Goal: Information Seeking & Learning: Learn about a topic

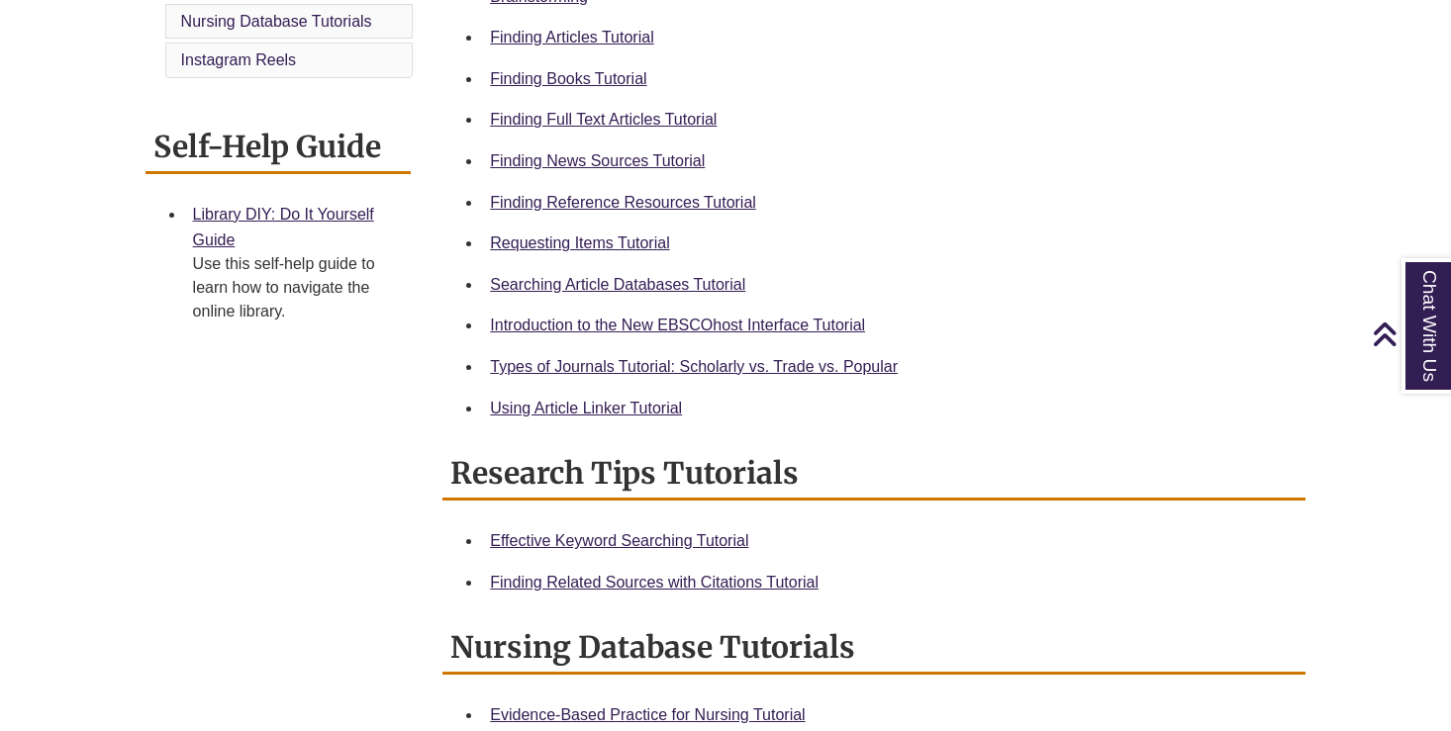
scroll to position [694, 0]
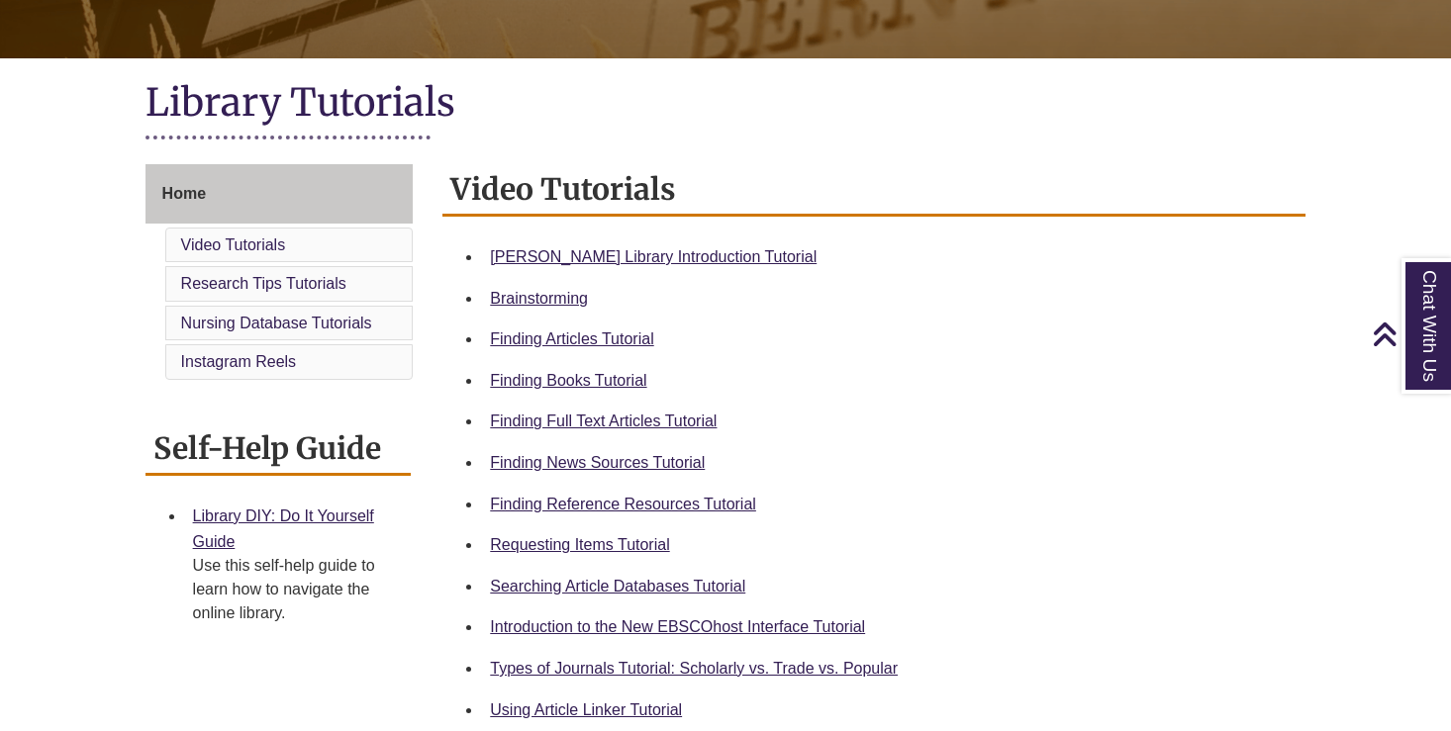
scroll to position [392, 0]
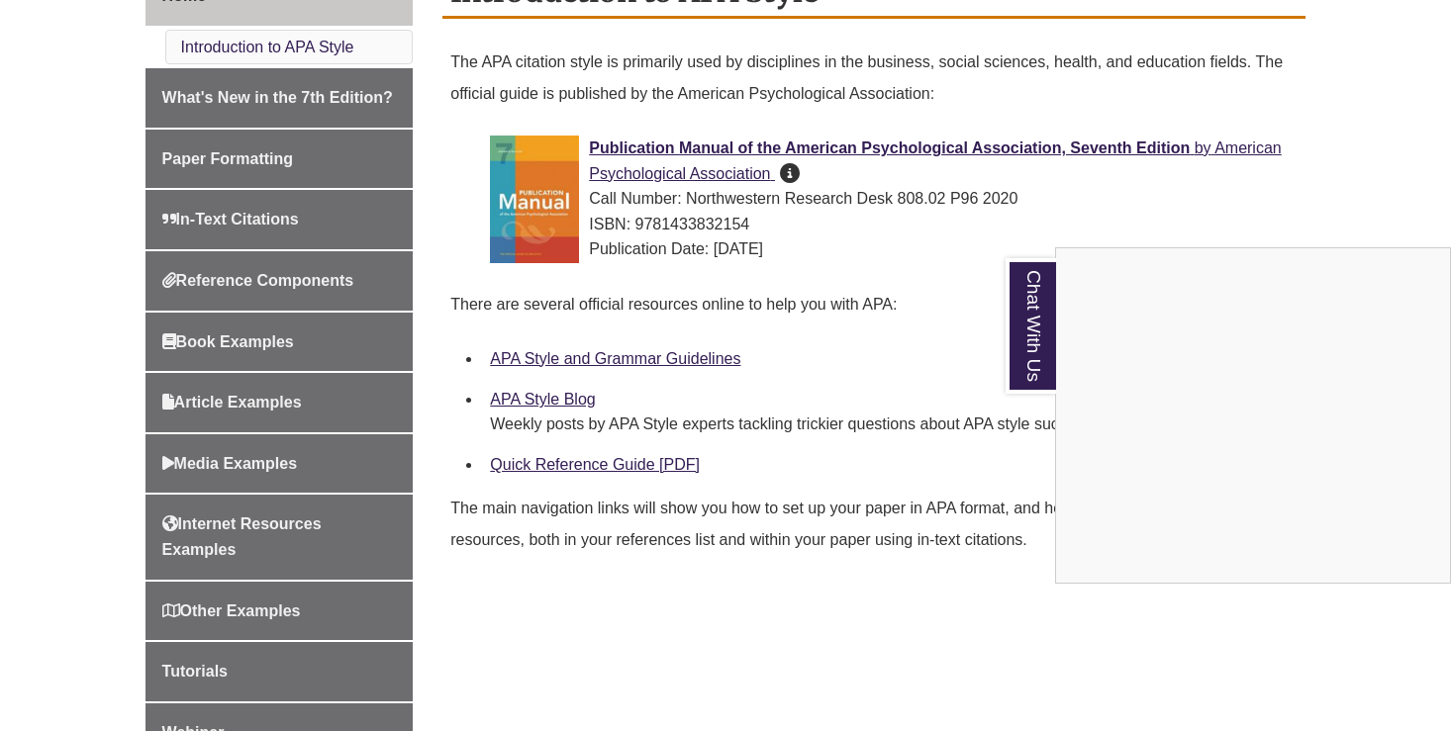
scroll to position [626, 0]
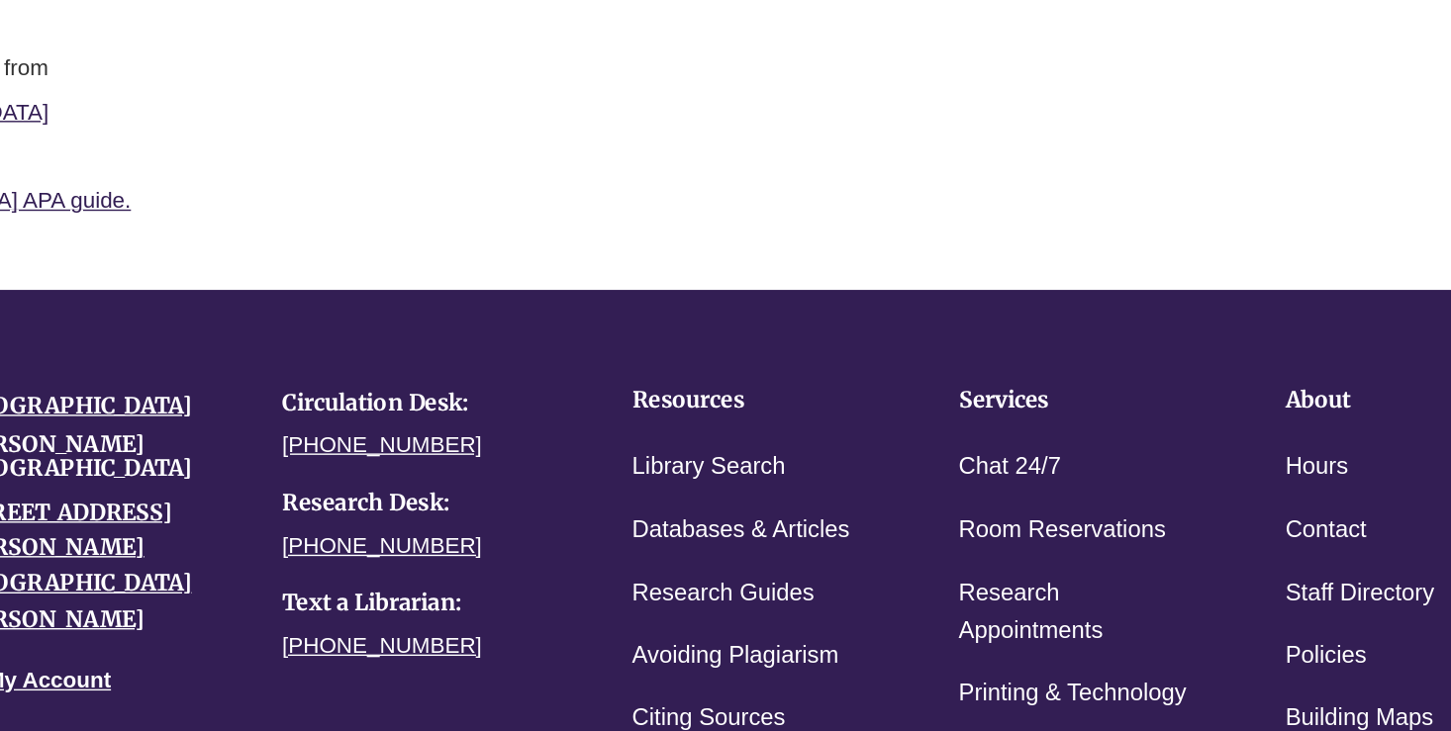
scroll to position [1443, 0]
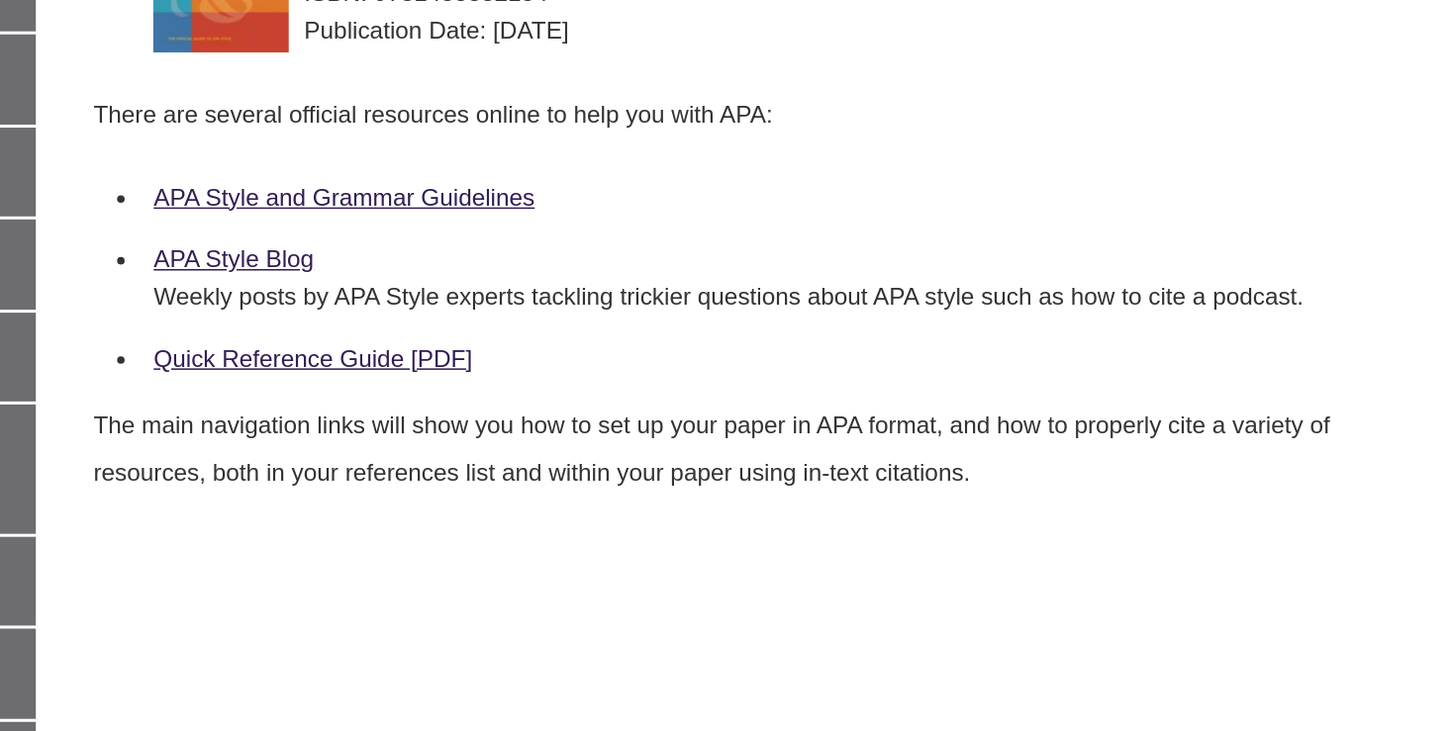
scroll to position [569, 0]
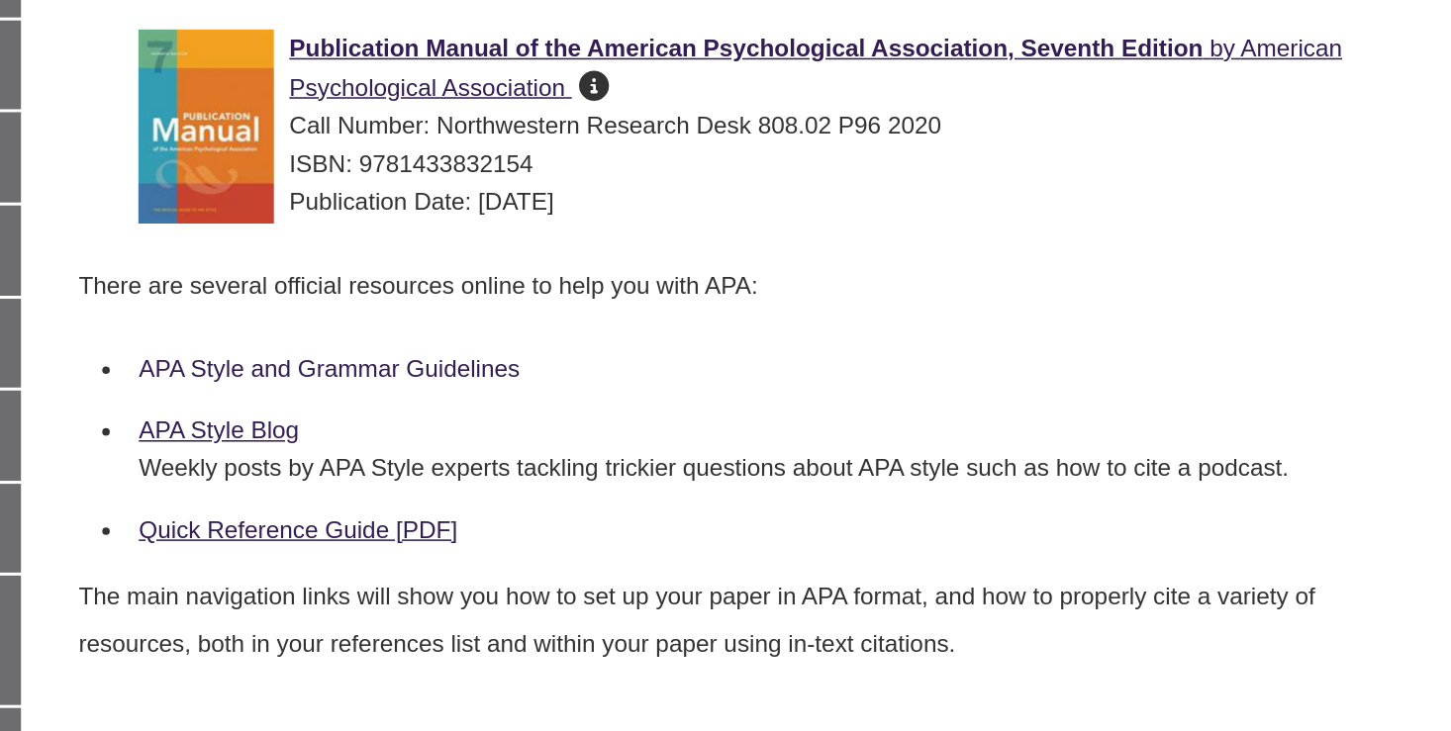
click at [490, 371] on link "APA Style and Grammar Guidelines" at bounding box center [615, 379] width 250 height 17
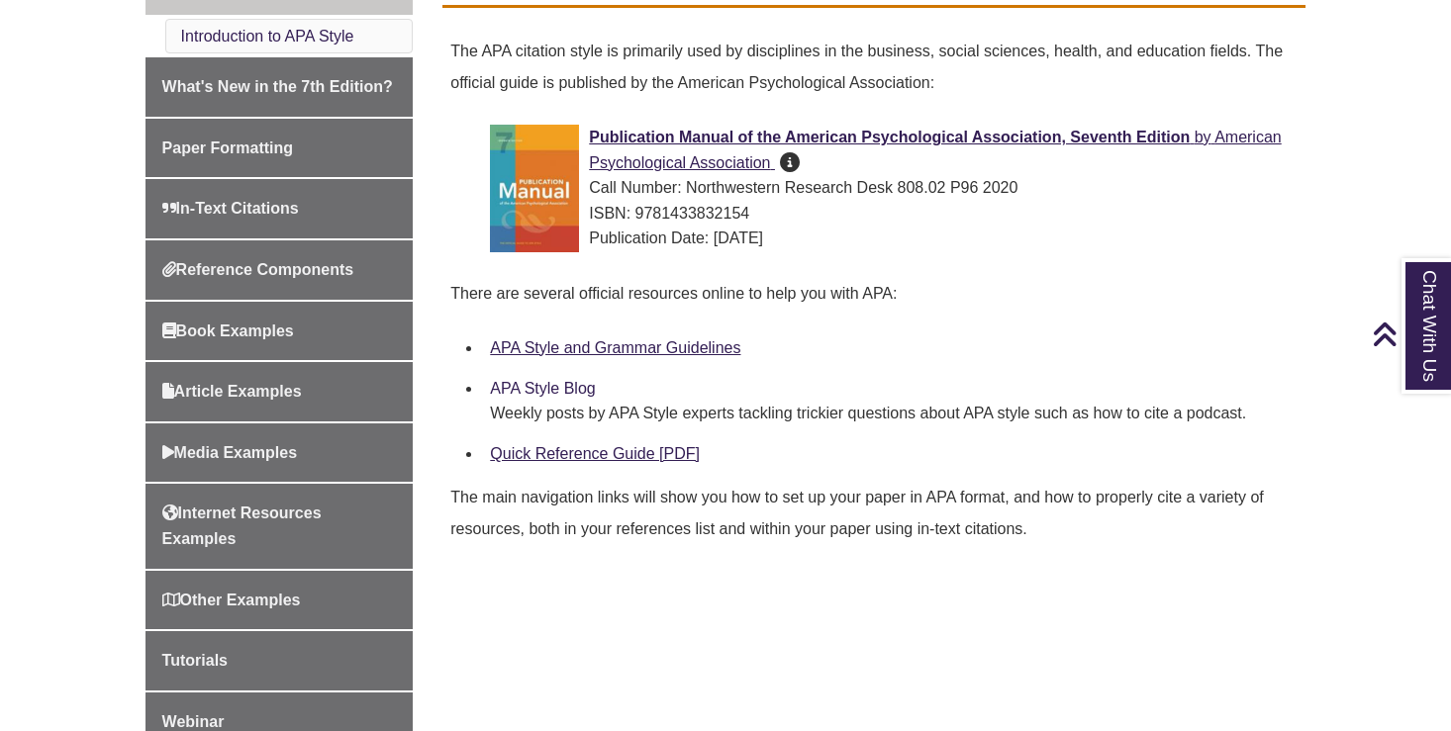
click at [535, 380] on link "APA Style Blog" at bounding box center [542, 388] width 105 height 17
click at [547, 448] on link "Quick Reference Guide [PDF]" at bounding box center [595, 453] width 210 height 17
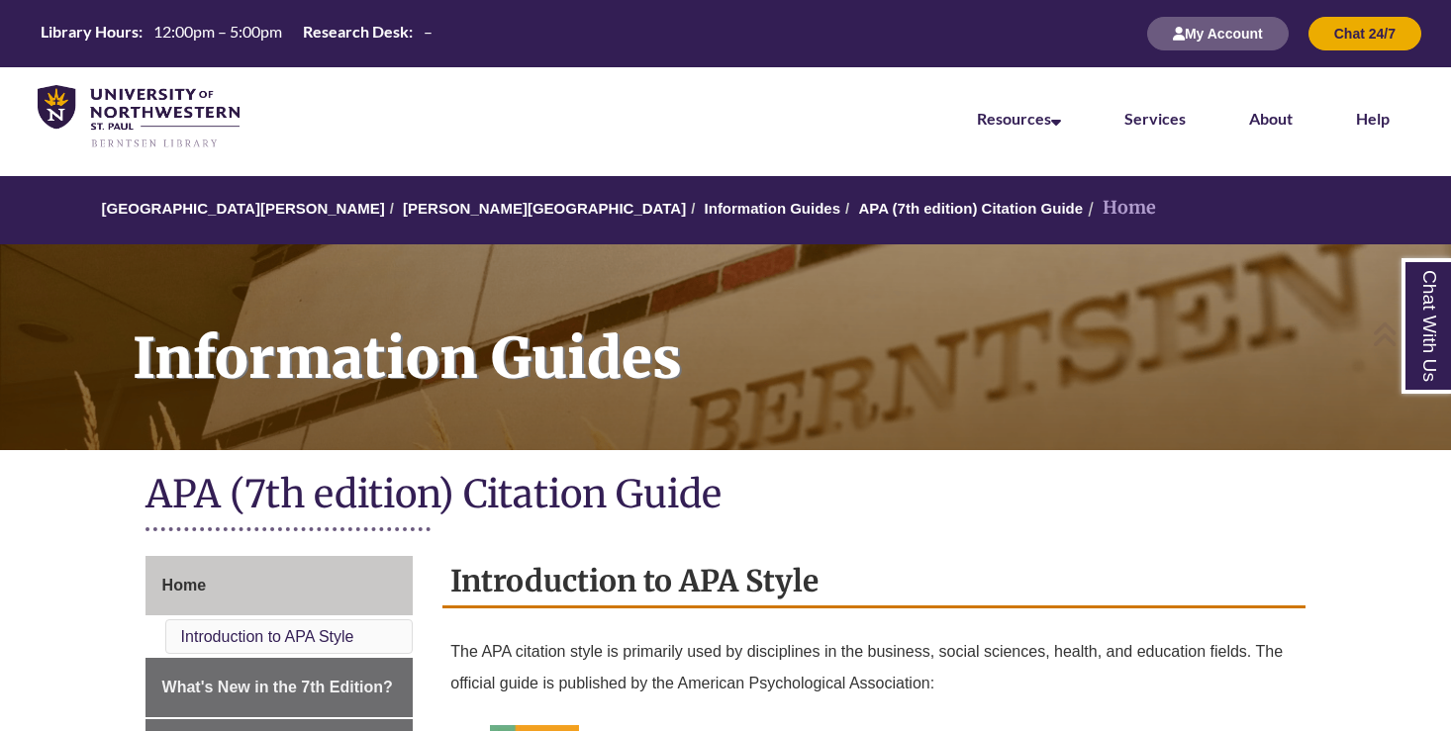
scroll to position [0, 0]
